Goal: Find contact information: Find contact information

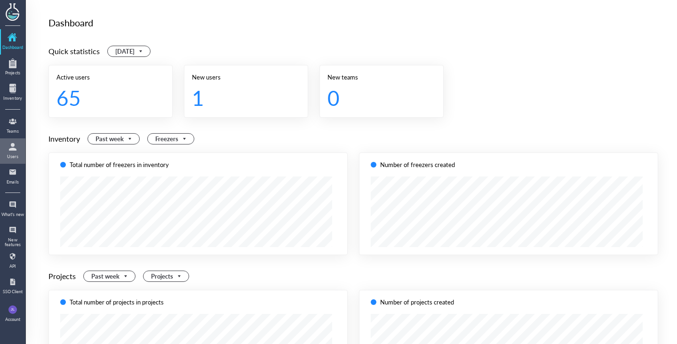
click at [14, 152] on div at bounding box center [12, 146] width 15 height 15
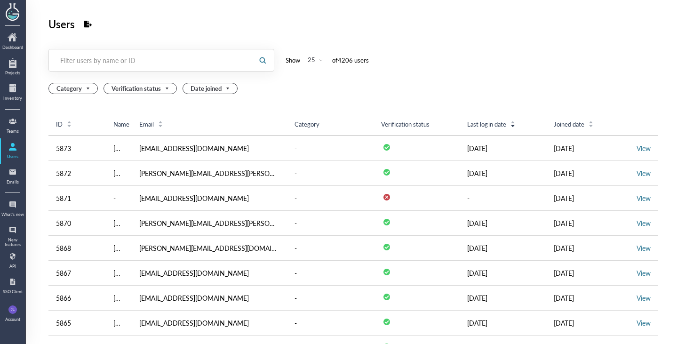
click at [154, 62] on div "Filter users by name or ID" at bounding box center [150, 60] width 181 height 9
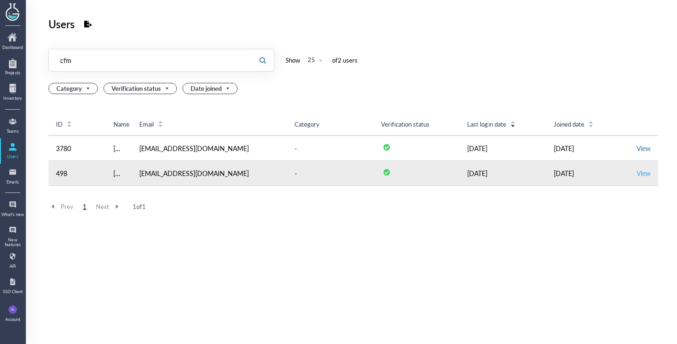
type input "cfm"
click at [637, 175] on link "View" at bounding box center [644, 172] width 14 height 9
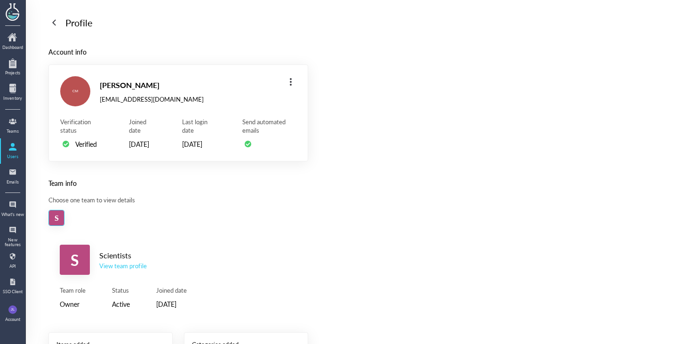
click at [133, 270] on div "View team profile" at bounding box center [123, 266] width 48 height 8
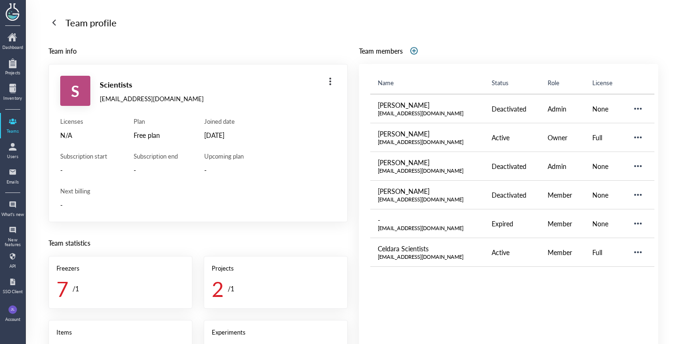
click at [148, 98] on div "cfm@celdaramedical.com" at bounding box center [152, 99] width 104 height 8
copy div "cfm@celdaramedical.com"
